Goal: Task Accomplishment & Management: Complete application form

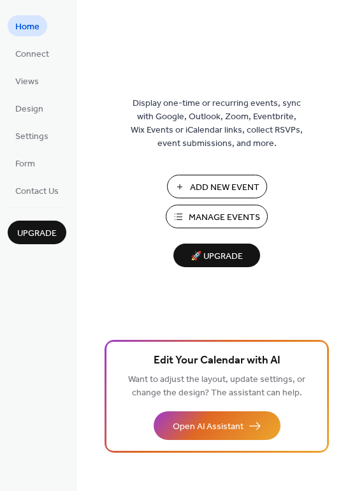
click at [259, 221] on span "Manage Events" at bounding box center [224, 217] width 71 height 13
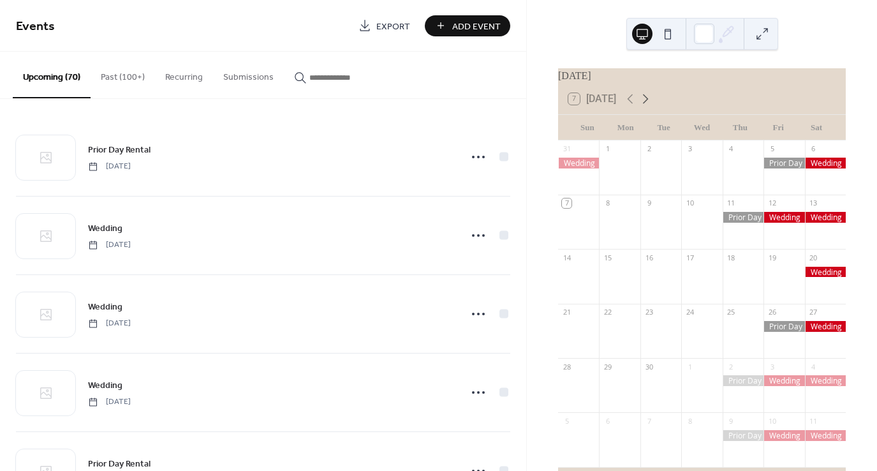
click at [652, 106] on icon at bounding box center [645, 98] width 15 height 15
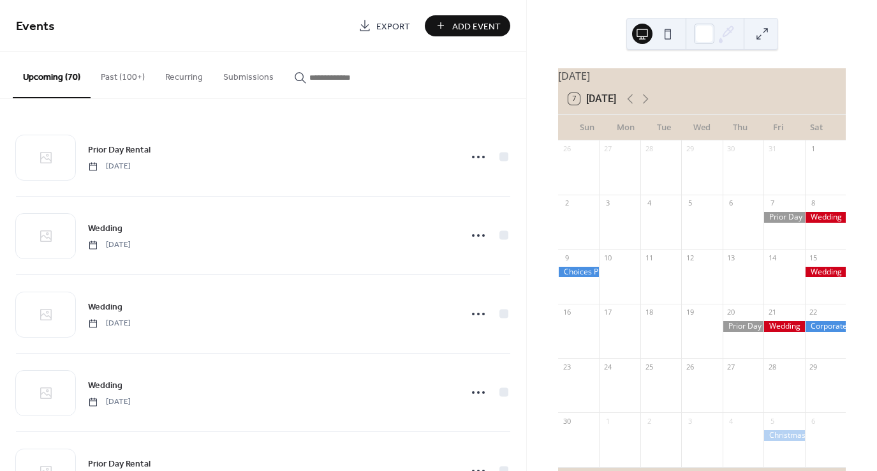
click at [497, 29] on span "Add Event" at bounding box center [476, 26] width 48 height 13
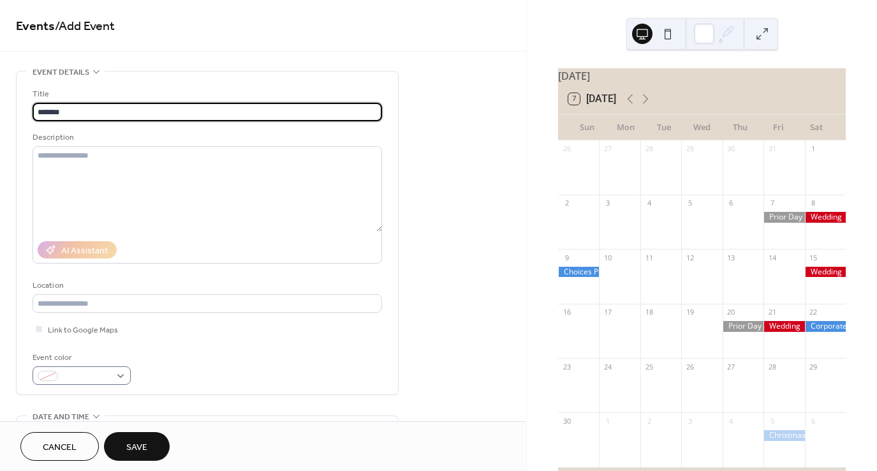
type input "*******"
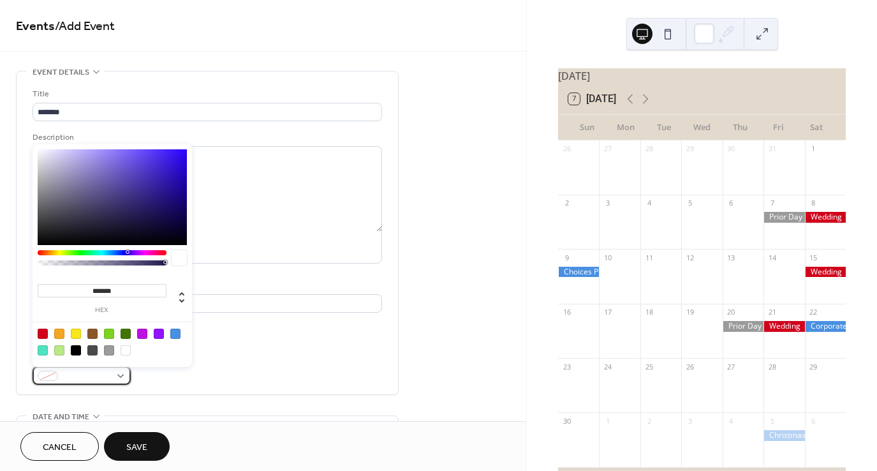
click at [111, 378] on div at bounding box center [82, 375] width 98 height 18
click at [46, 329] on div at bounding box center [43, 333] width 10 height 10
type input "*******"
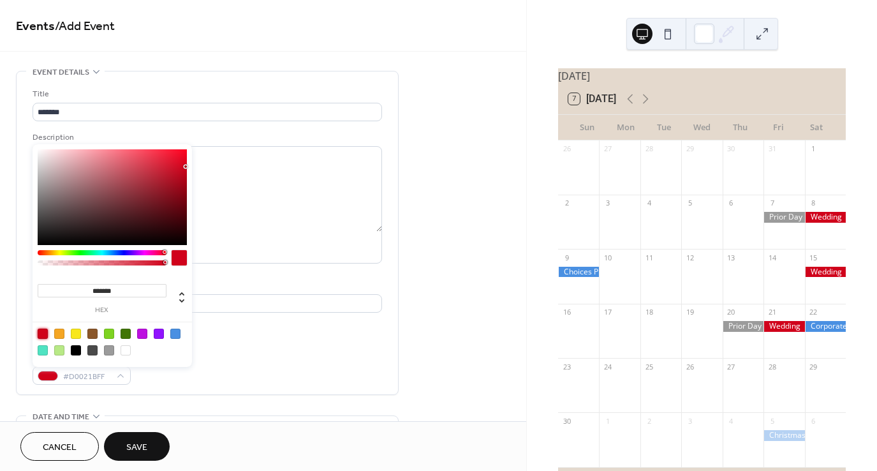
click at [279, 363] on div "Event color #D0021BFF" at bounding box center [207, 368] width 349 height 34
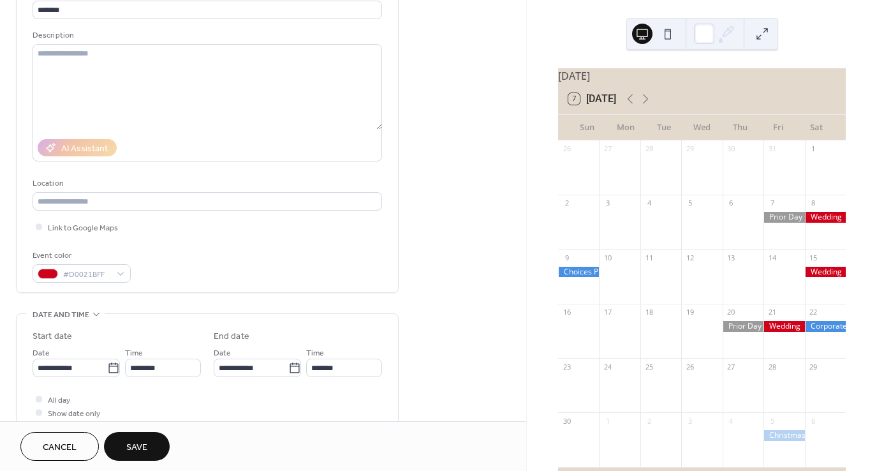
scroll to position [142, 0]
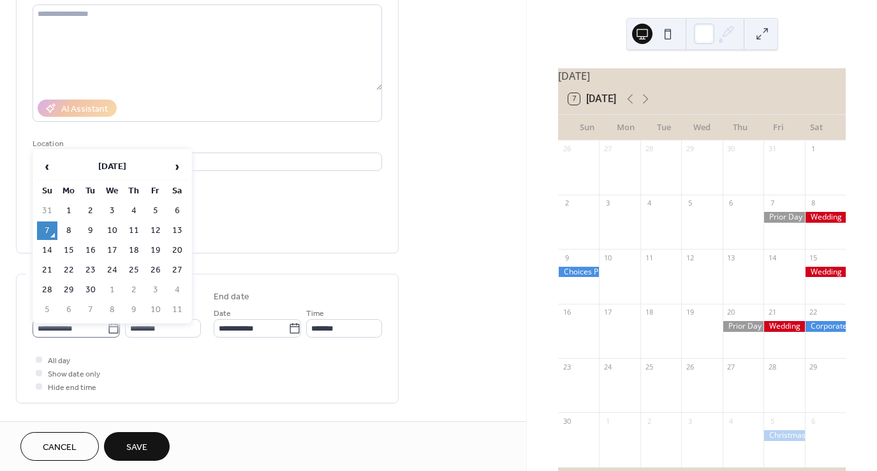
click at [108, 325] on icon at bounding box center [113, 328] width 10 height 10
click at [107, 325] on input "**********" at bounding box center [70, 328] width 75 height 18
click at [138, 163] on th "September 2025" at bounding box center [112, 166] width 107 height 27
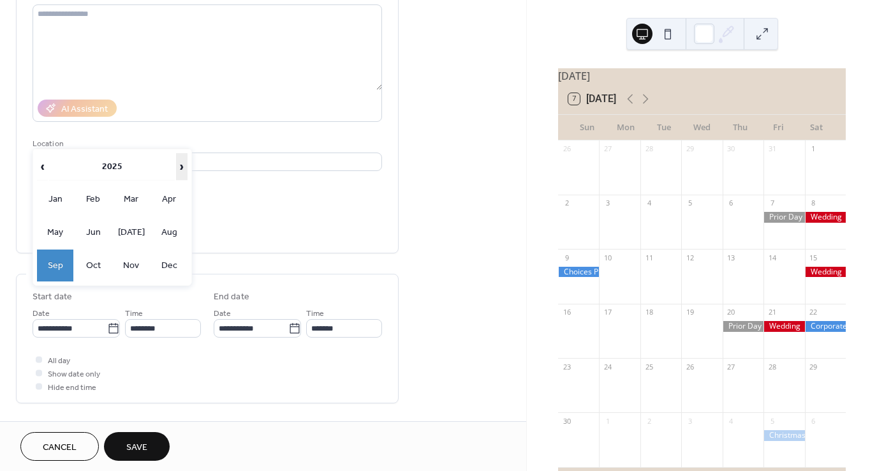
click at [180, 173] on span "›" at bounding box center [182, 167] width 10 height 26
click at [53, 232] on td "May" at bounding box center [55, 232] width 37 height 32
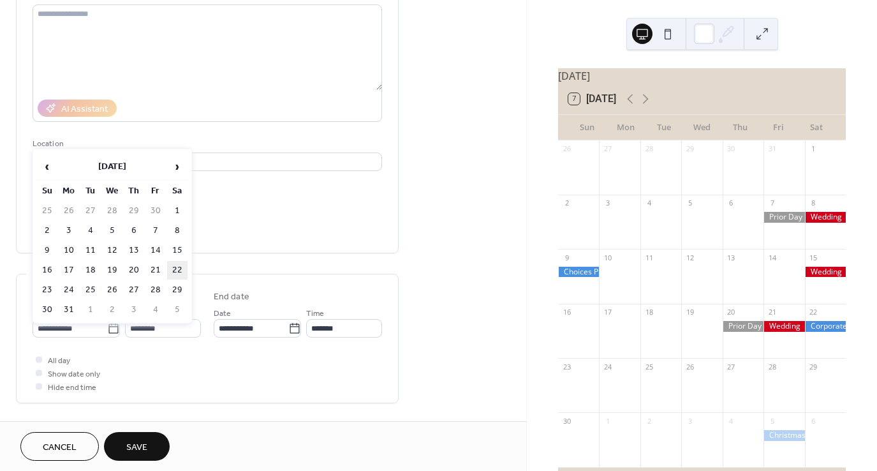
click at [179, 265] on td "22" at bounding box center [177, 270] width 20 height 18
type input "**********"
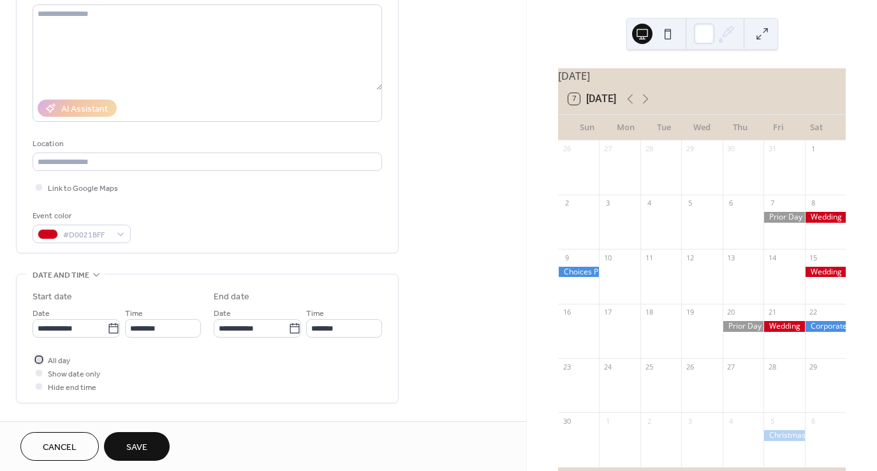
click at [38, 358] on div at bounding box center [39, 359] width 6 height 6
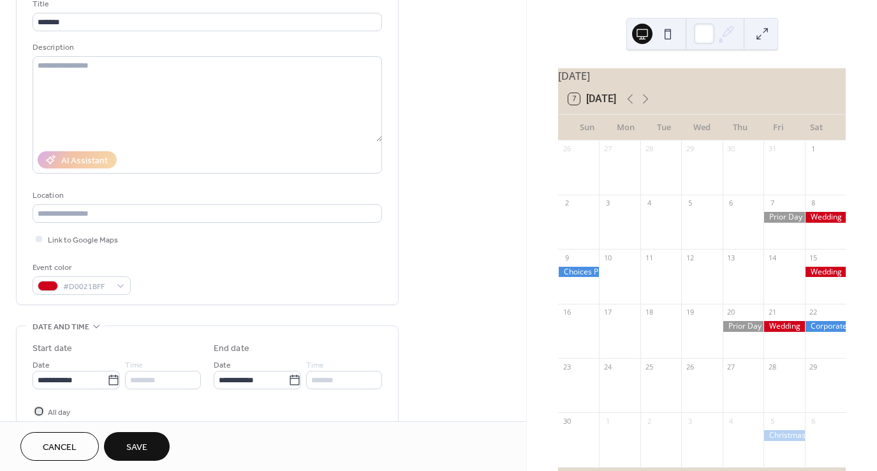
scroll to position [0, 0]
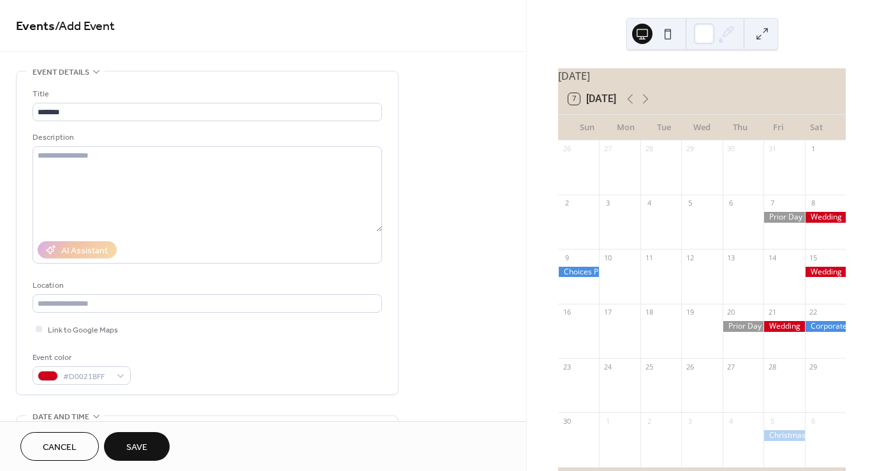
click at [149, 446] on button "Save" at bounding box center [137, 446] width 66 height 29
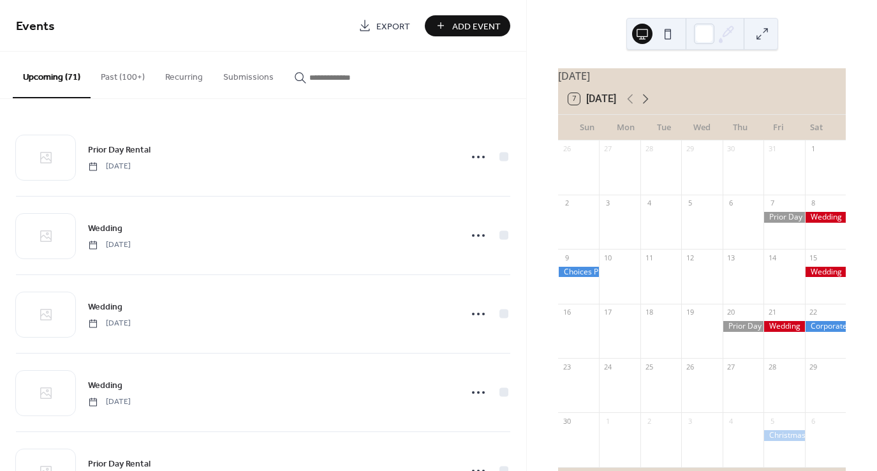
click at [651, 106] on icon at bounding box center [645, 98] width 15 height 15
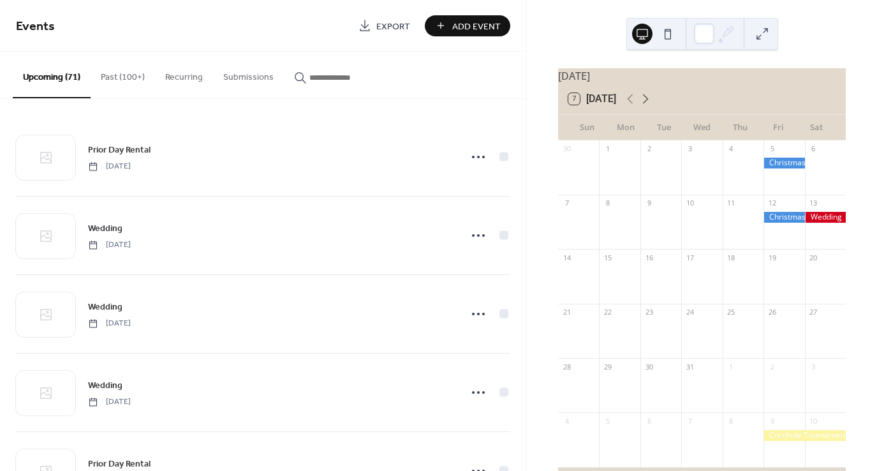
click at [651, 106] on icon at bounding box center [645, 98] width 15 height 15
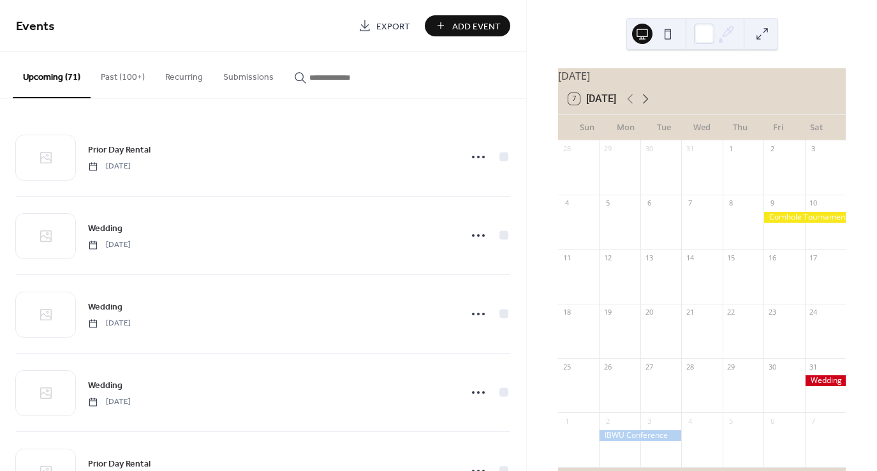
click at [651, 106] on icon at bounding box center [645, 98] width 15 height 15
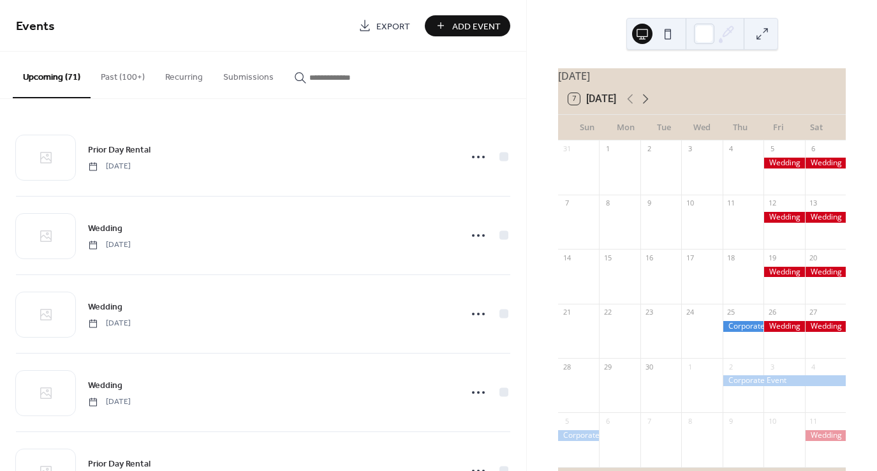
click at [651, 106] on icon at bounding box center [645, 98] width 15 height 15
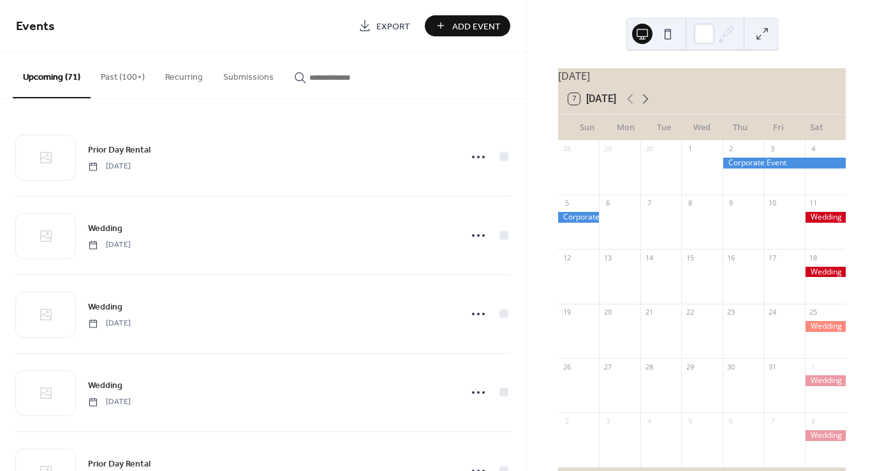
click at [651, 106] on icon at bounding box center [645, 98] width 15 height 15
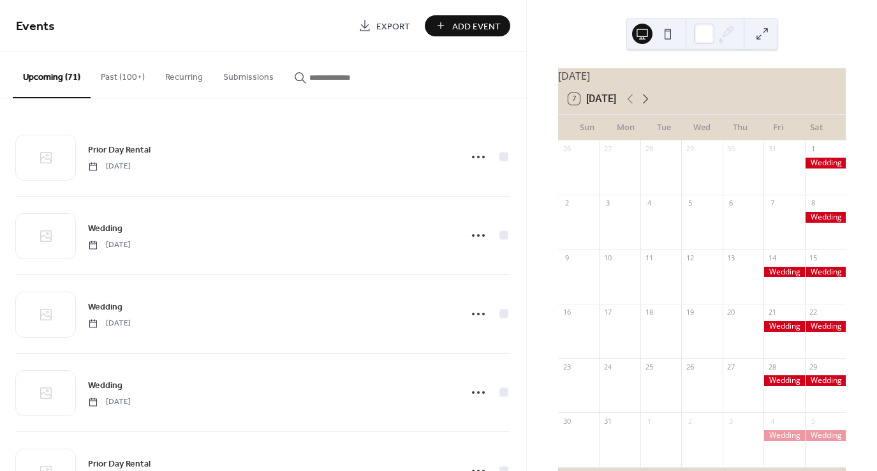
click at [651, 106] on icon at bounding box center [645, 98] width 15 height 15
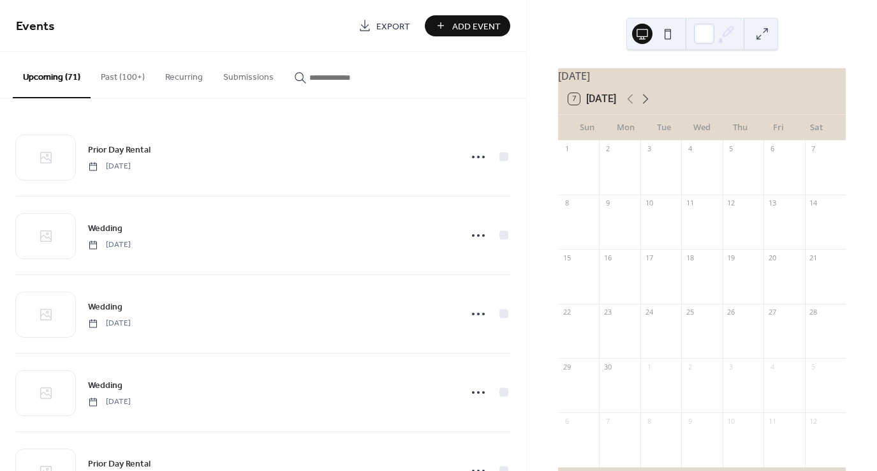
click at [651, 106] on icon at bounding box center [645, 98] width 15 height 15
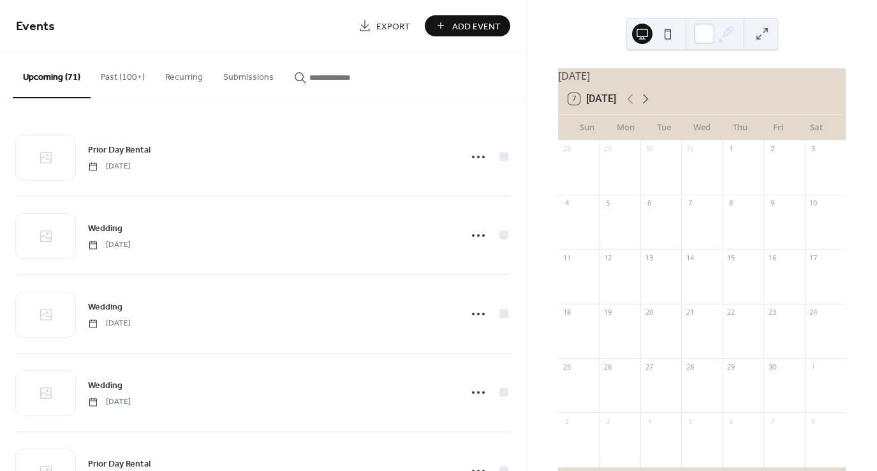
click at [651, 106] on icon at bounding box center [645, 98] width 15 height 15
